Goal: Task Accomplishment & Management: Use online tool/utility

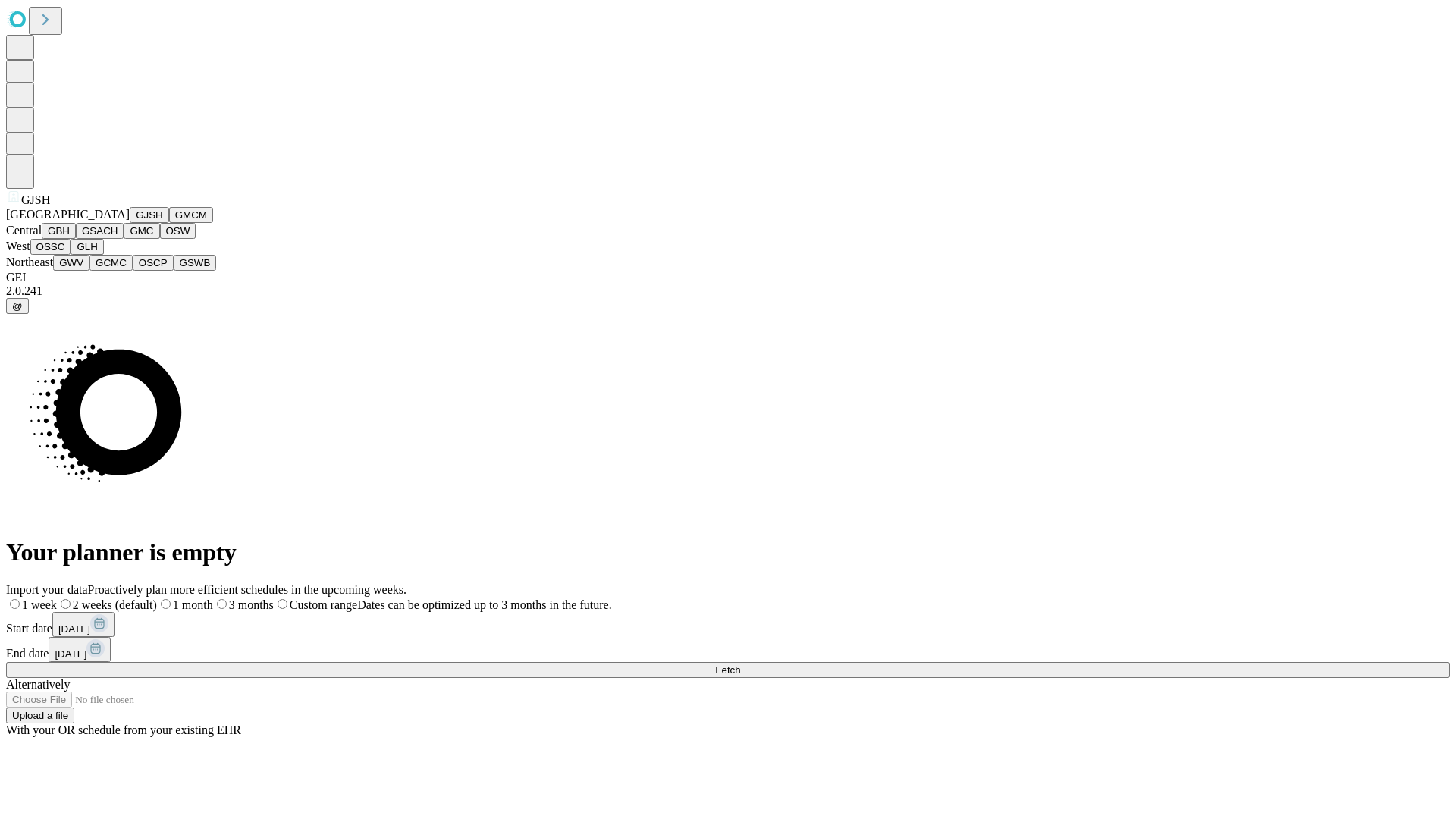
click at [129, 223] on button "GJSH" at bounding box center [149, 214] width 40 height 16
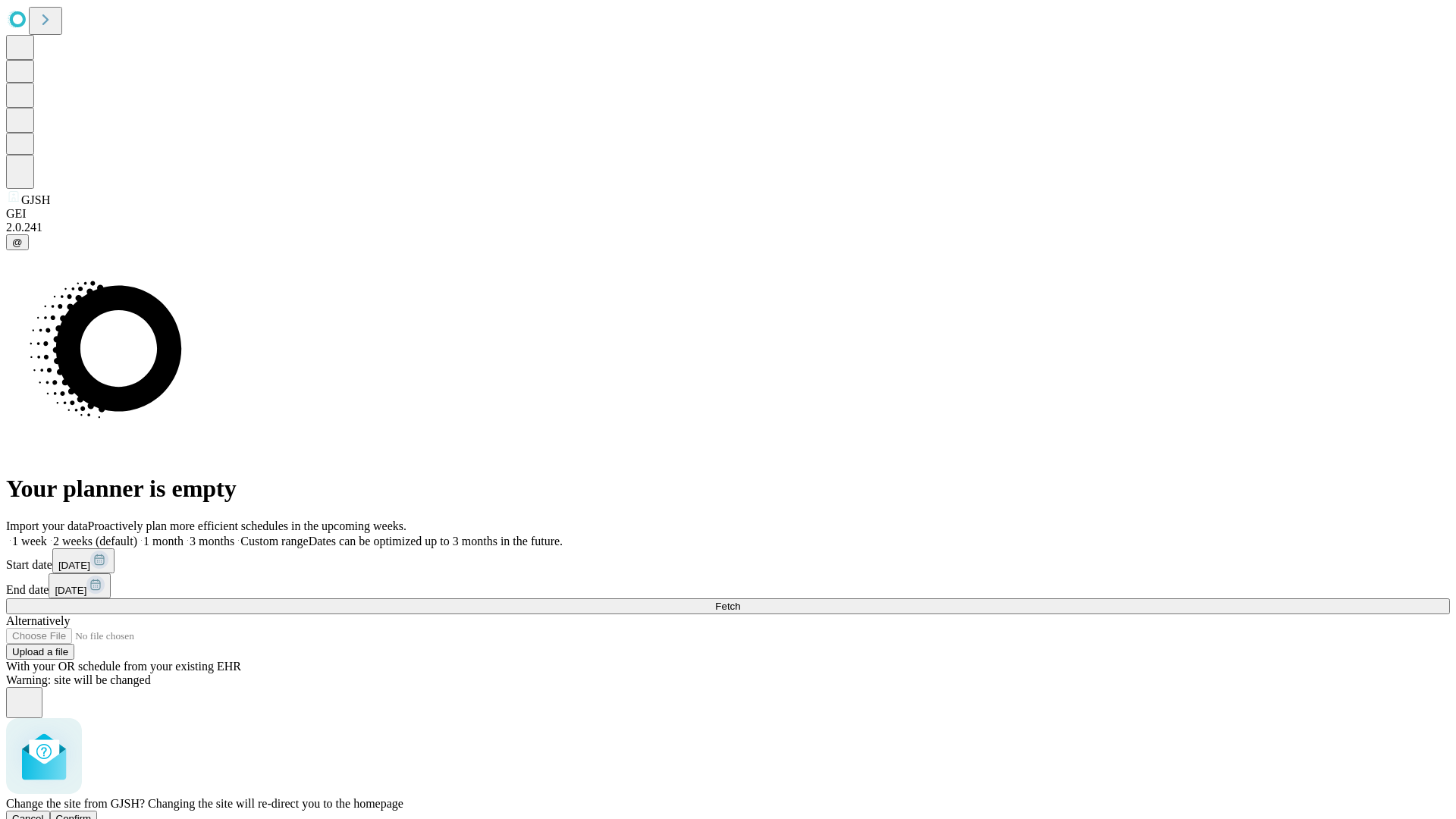
click at [91, 813] on span "Confirm" at bounding box center [73, 819] width 35 height 12
click at [184, 535] on label "1 month" at bounding box center [161, 541] width 46 height 13
click at [740, 601] on span "Fetch" at bounding box center [727, 606] width 25 height 12
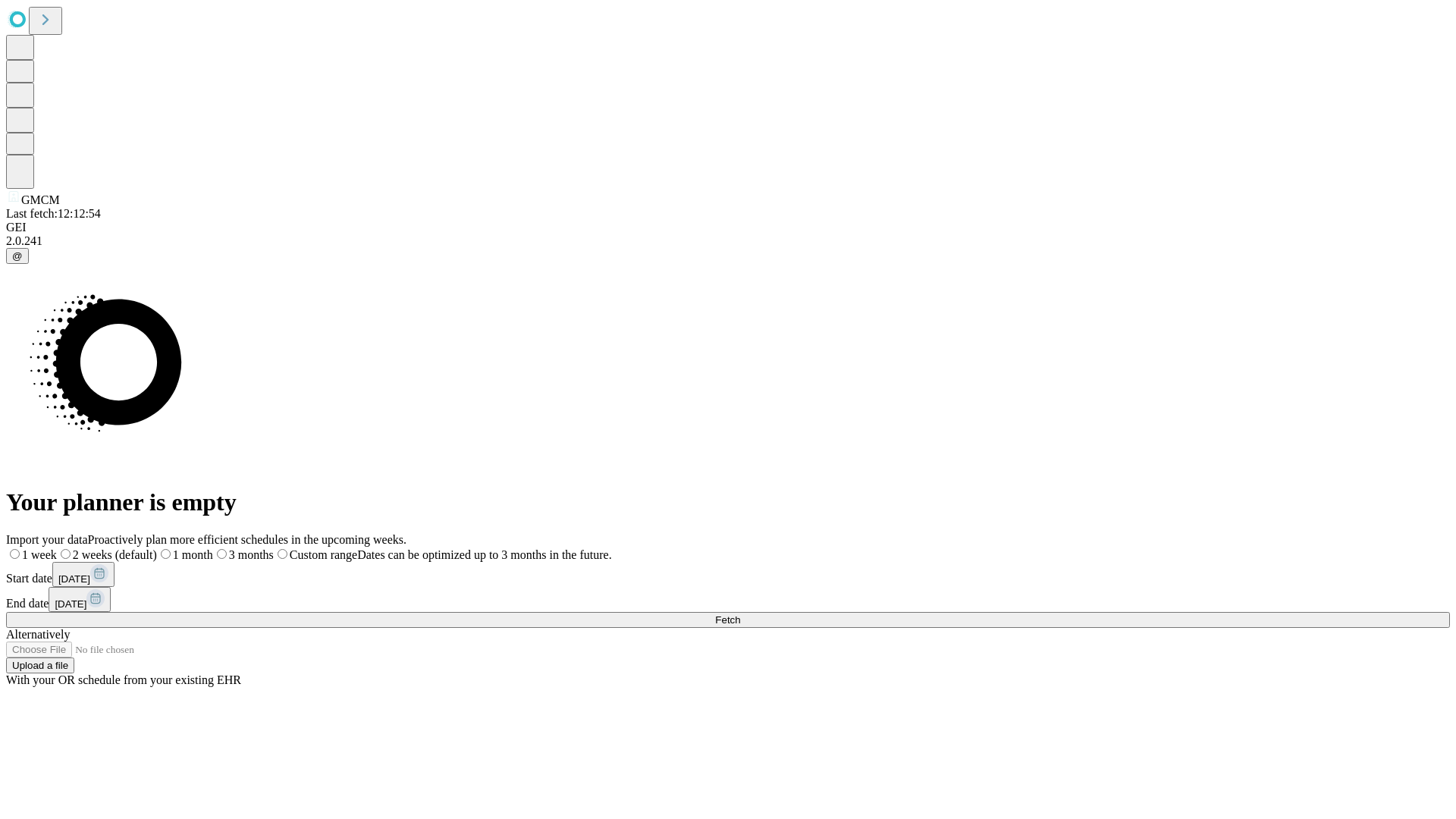
click at [213, 549] on label "1 month" at bounding box center [185, 555] width 56 height 13
click at [740, 615] on span "Fetch" at bounding box center [727, 620] width 25 height 12
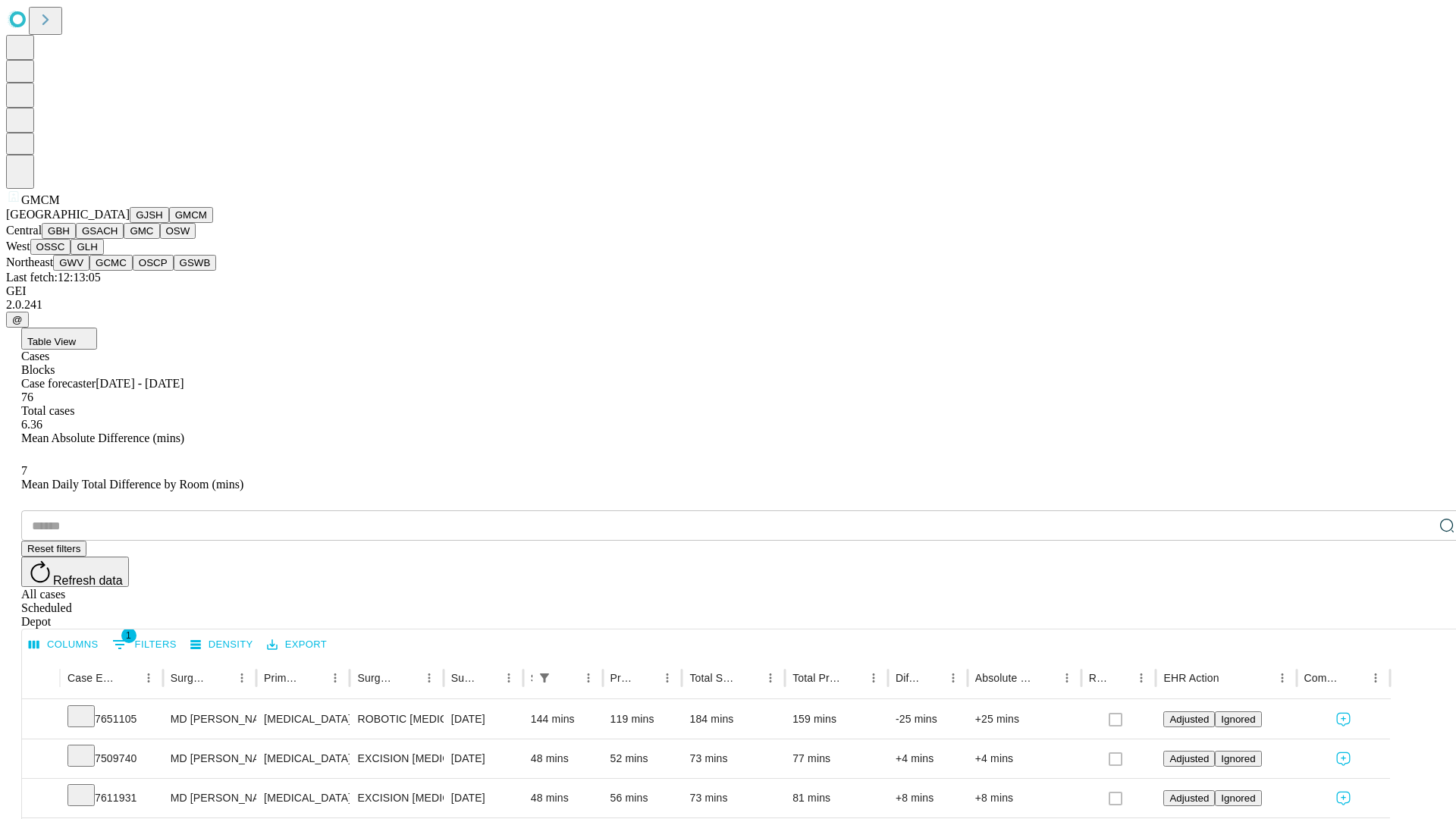
click at [76, 239] on button "GBH" at bounding box center [58, 231] width 34 height 16
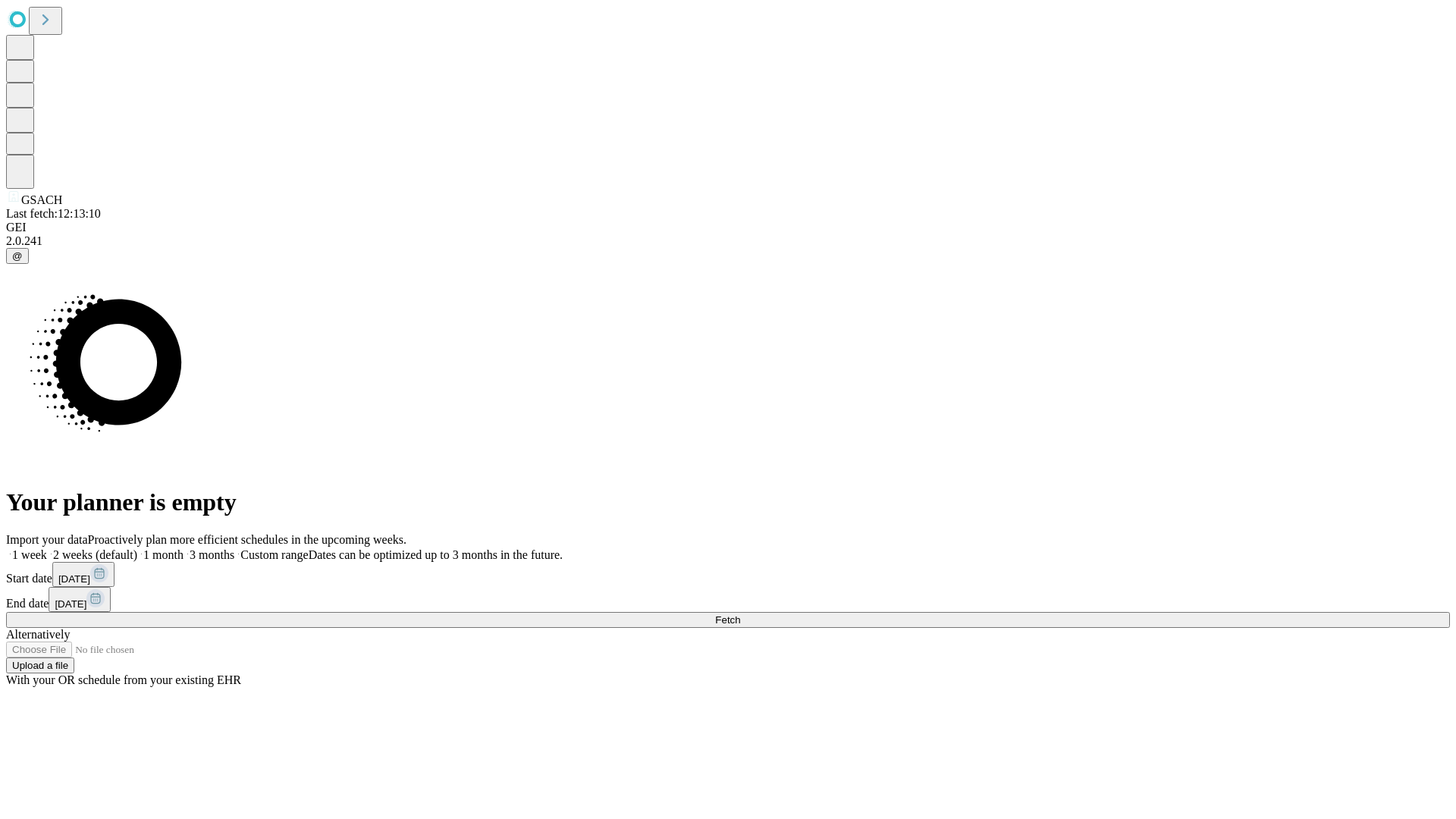
click at [184, 549] on label "1 month" at bounding box center [161, 555] width 46 height 13
click at [740, 615] on span "Fetch" at bounding box center [727, 620] width 25 height 12
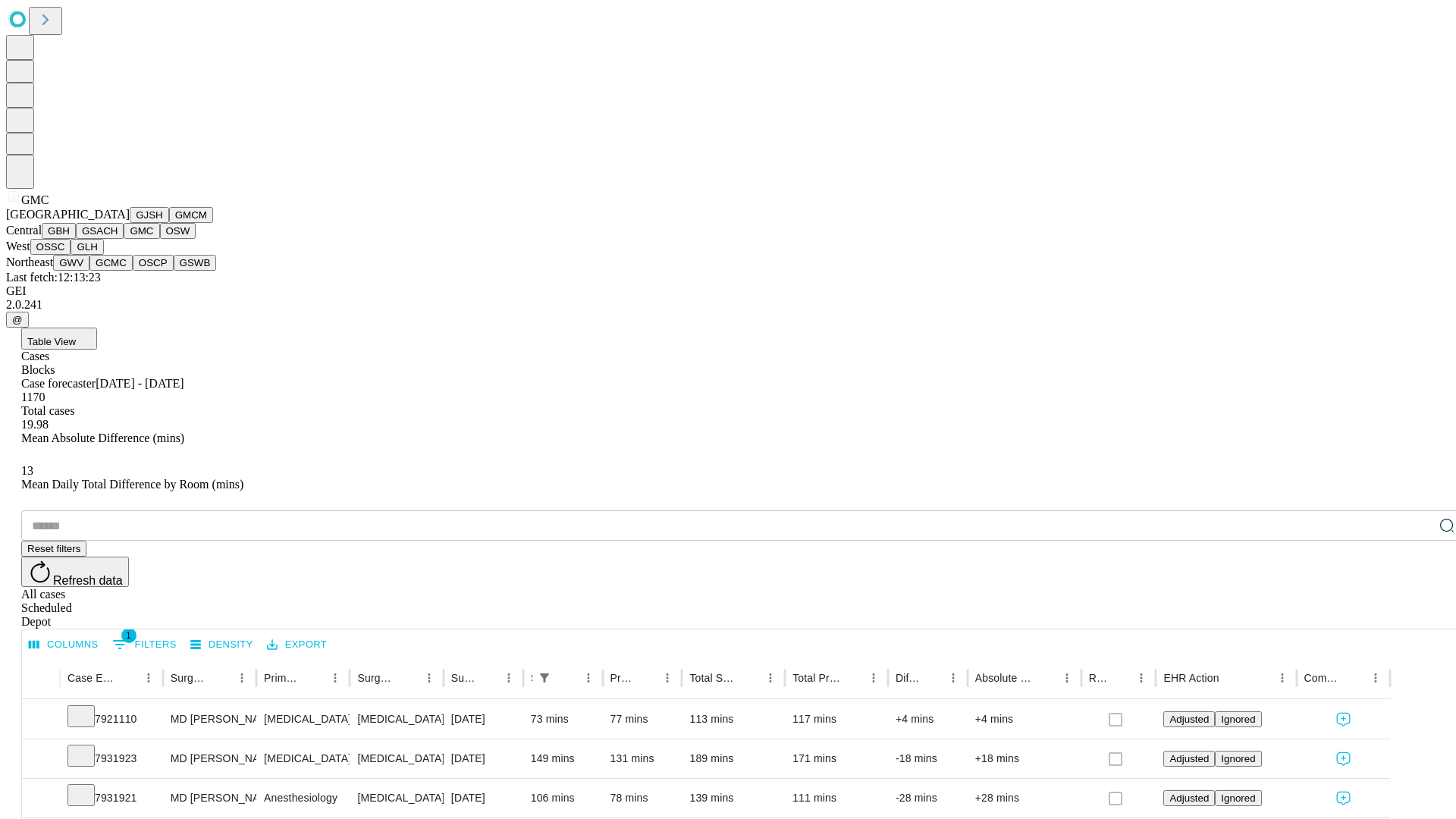
click at [160, 239] on button "OSW" at bounding box center [178, 231] width 36 height 16
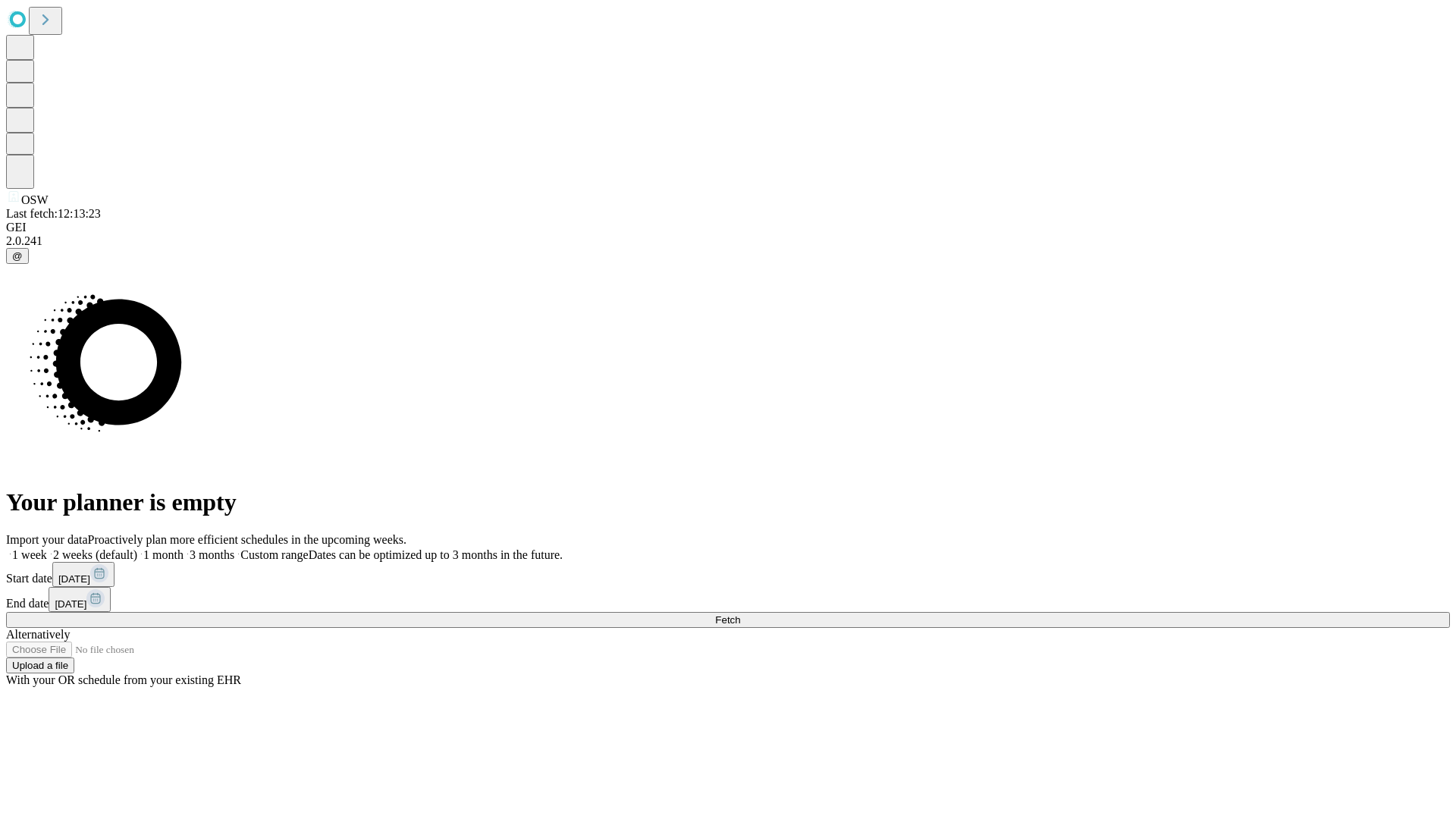
click at [184, 549] on label "1 month" at bounding box center [161, 555] width 46 height 13
click at [740, 615] on span "Fetch" at bounding box center [727, 620] width 25 height 12
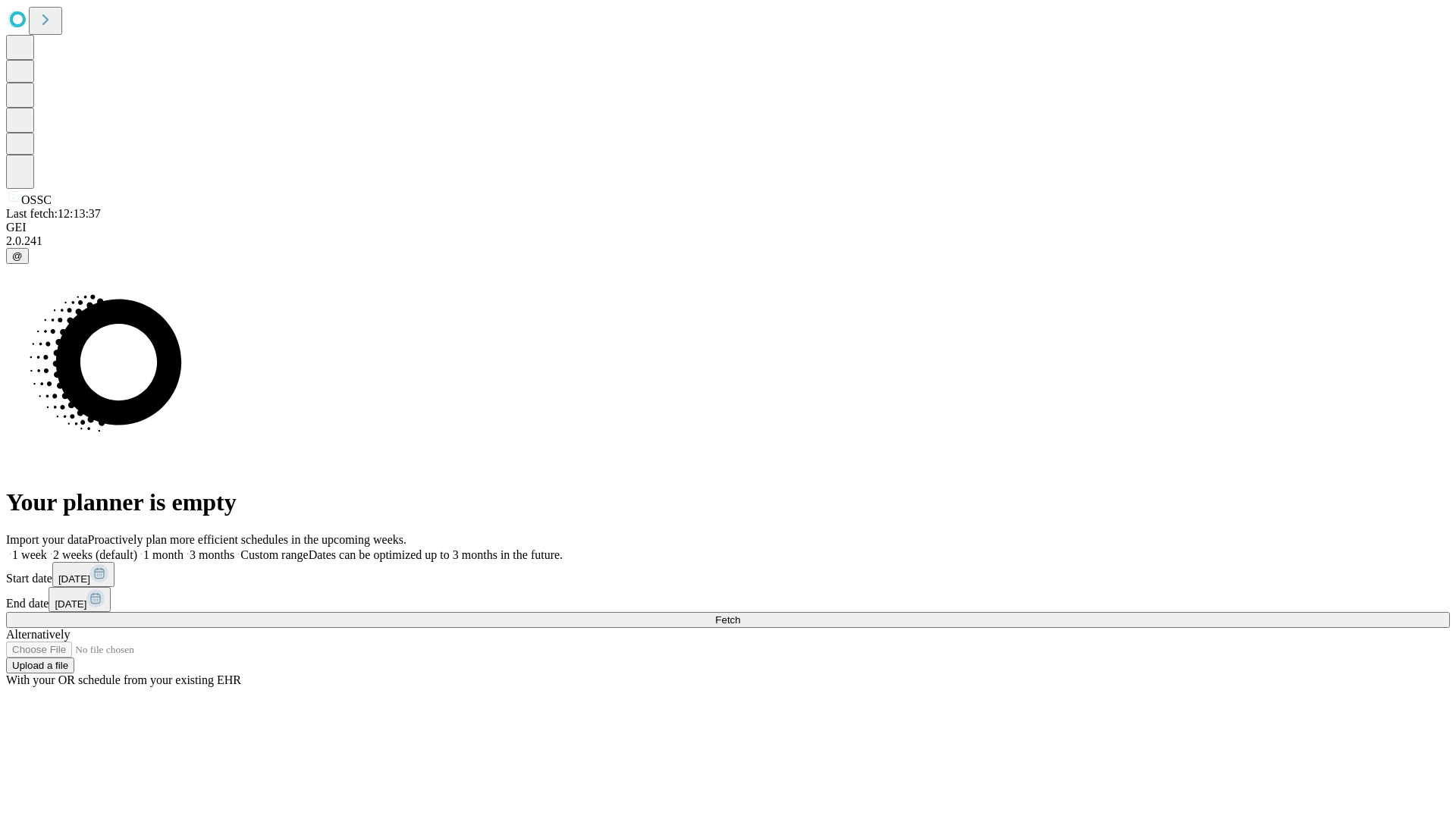
click at [184, 549] on label "1 month" at bounding box center [161, 555] width 46 height 13
click at [740, 615] on span "Fetch" at bounding box center [727, 620] width 25 height 12
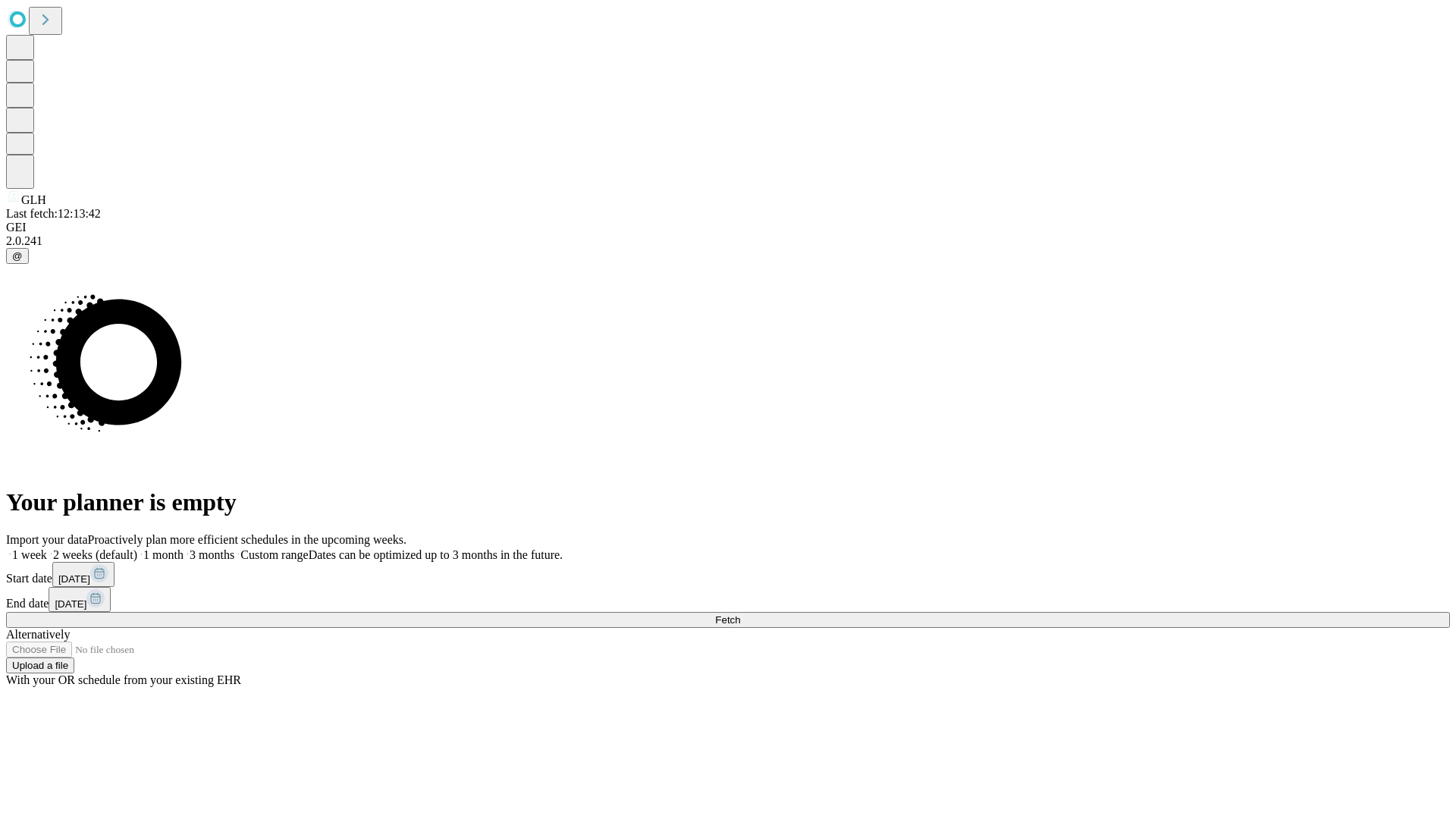
click at [184, 549] on label "1 month" at bounding box center [161, 555] width 46 height 13
click at [740, 615] on span "Fetch" at bounding box center [727, 620] width 25 height 12
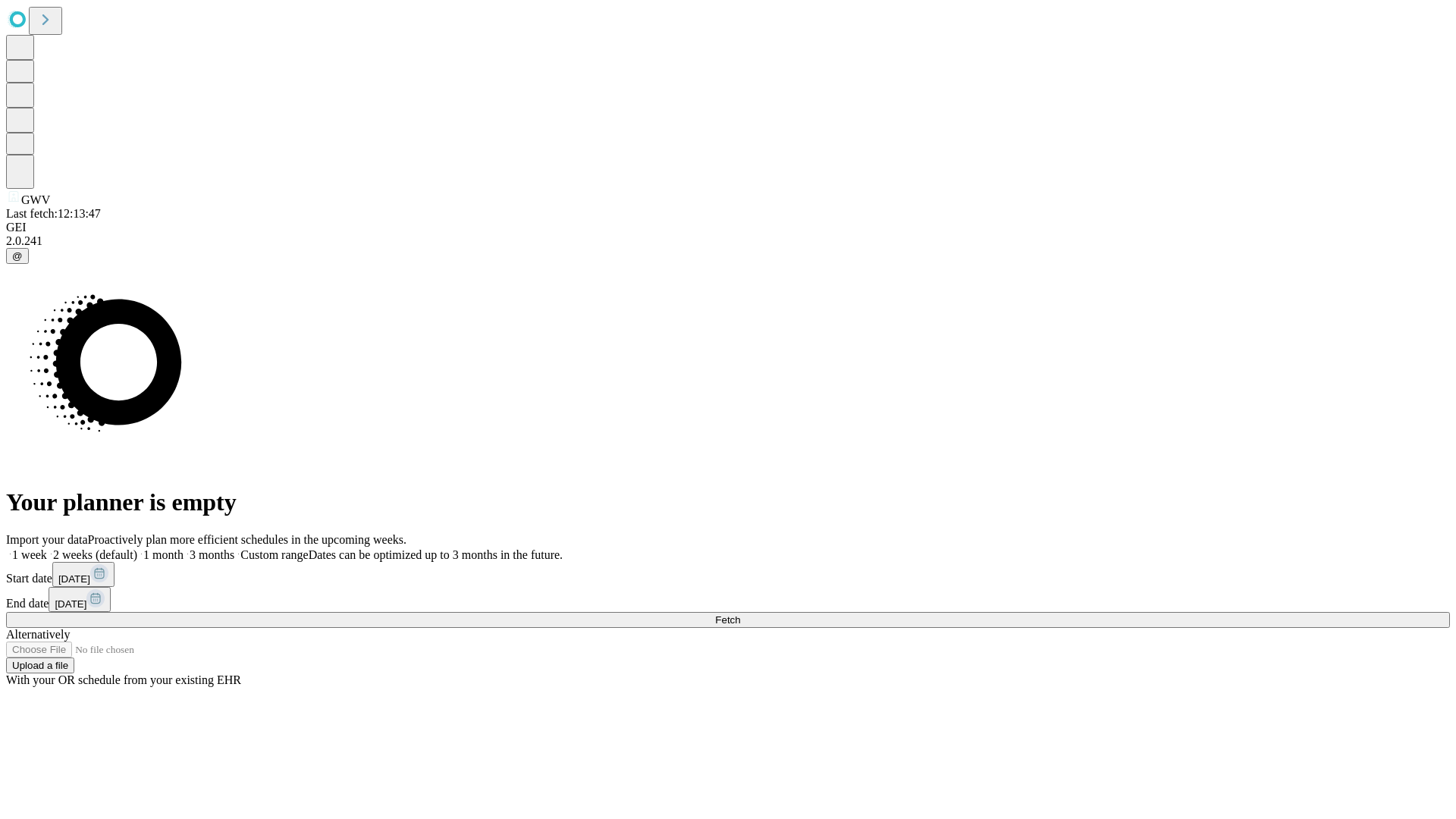
click at [184, 549] on label "1 month" at bounding box center [161, 555] width 46 height 13
click at [740, 615] on span "Fetch" at bounding box center [727, 620] width 25 height 12
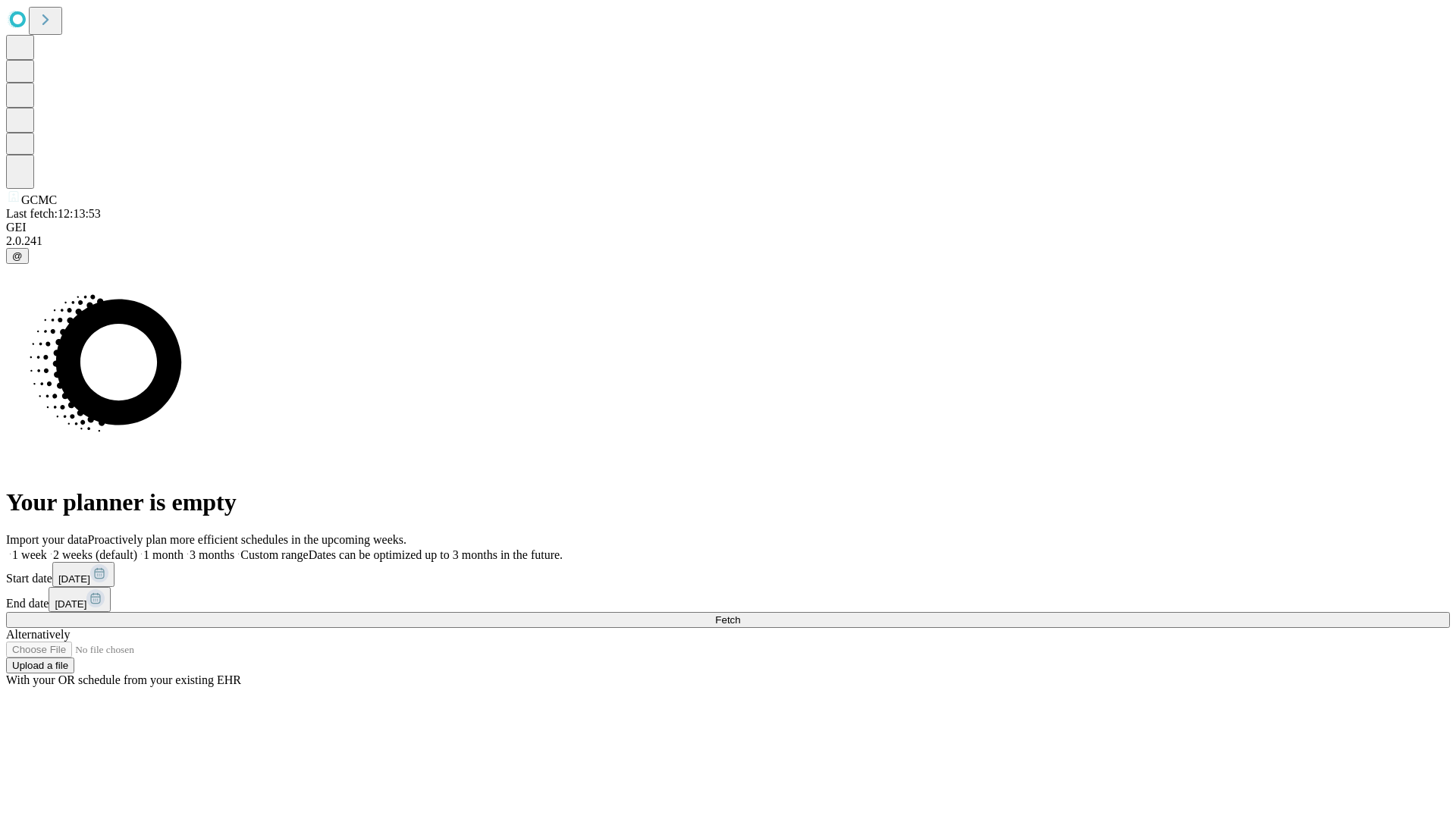
click at [740, 615] on span "Fetch" at bounding box center [727, 620] width 25 height 12
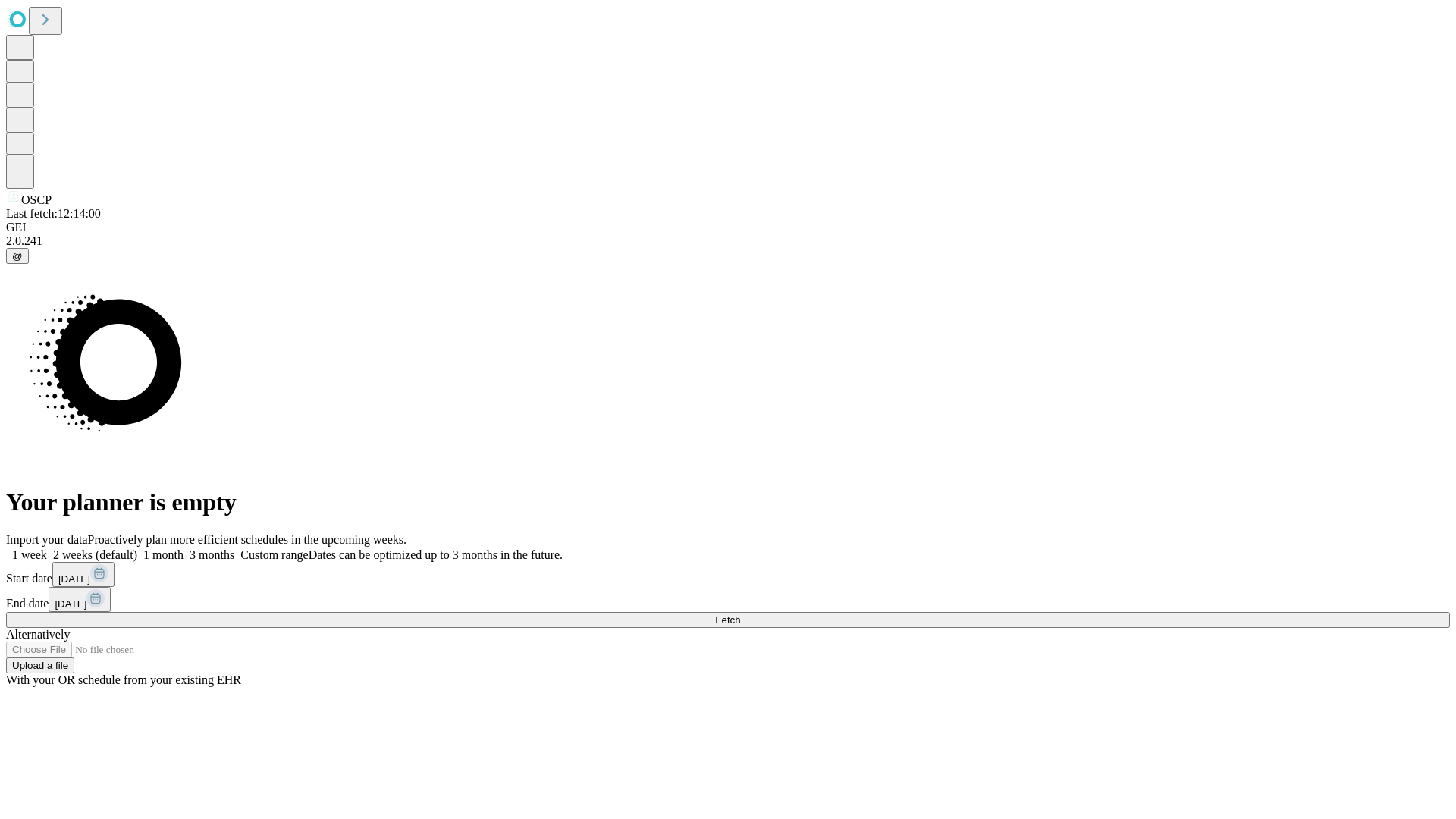
click at [184, 549] on label "1 month" at bounding box center [161, 555] width 46 height 13
click at [740, 615] on span "Fetch" at bounding box center [727, 620] width 25 height 12
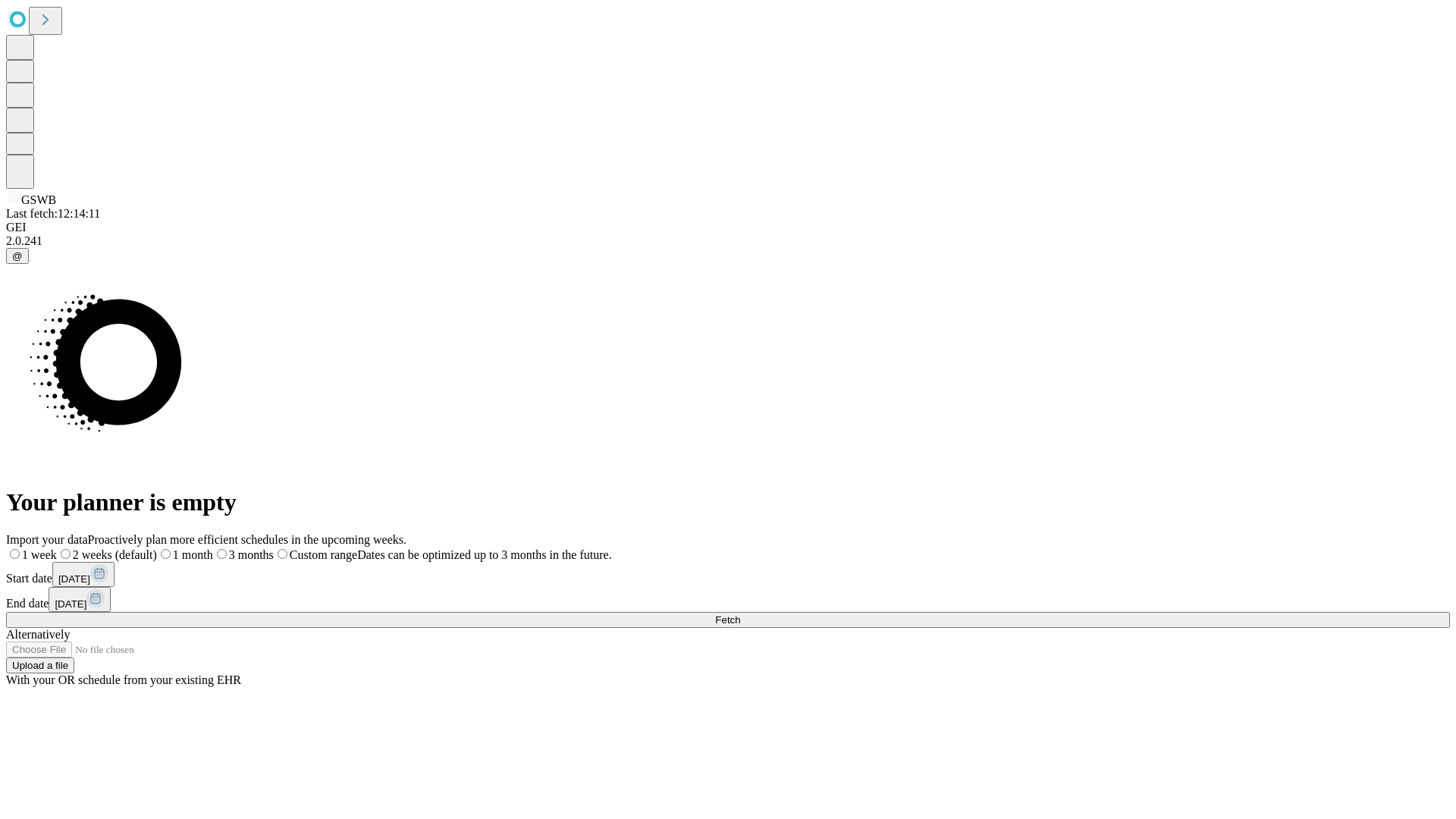
click at [213, 549] on label "1 month" at bounding box center [185, 555] width 56 height 13
click at [740, 615] on span "Fetch" at bounding box center [727, 620] width 25 height 12
